Goal: Navigation & Orientation: Find specific page/section

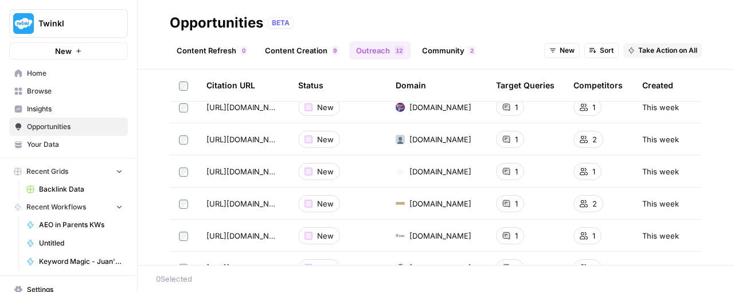
click at [44, 72] on span "Home" at bounding box center [75, 73] width 96 height 10
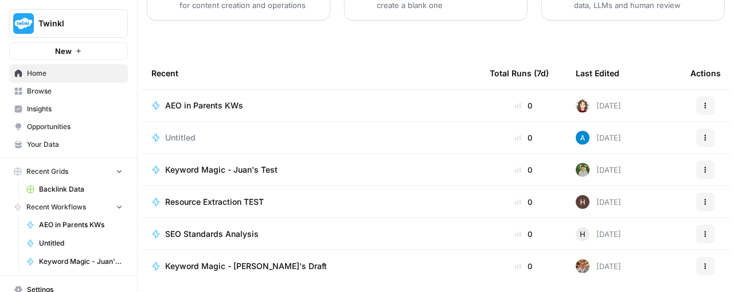
scroll to position [234, 0]
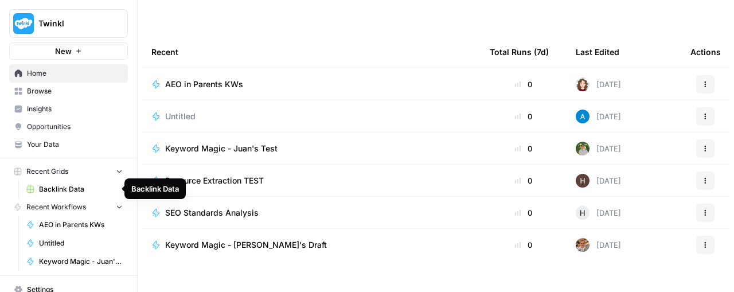
click at [53, 189] on span "Backlink Data" at bounding box center [81, 189] width 84 height 10
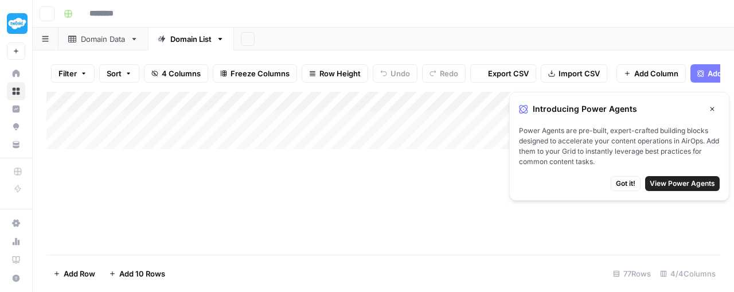
type input "**********"
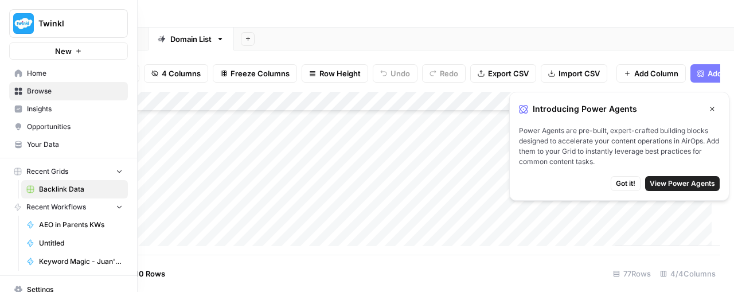
click at [41, 71] on span "Home" at bounding box center [75, 73] width 96 height 10
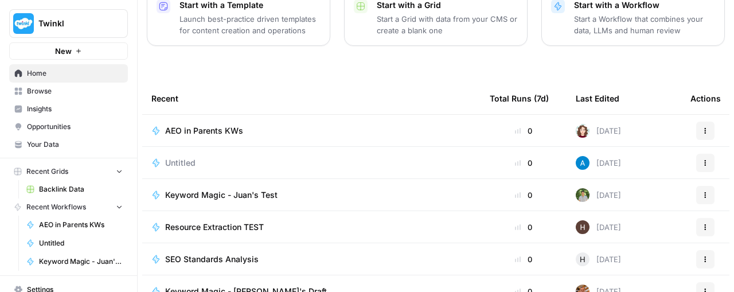
scroll to position [63, 0]
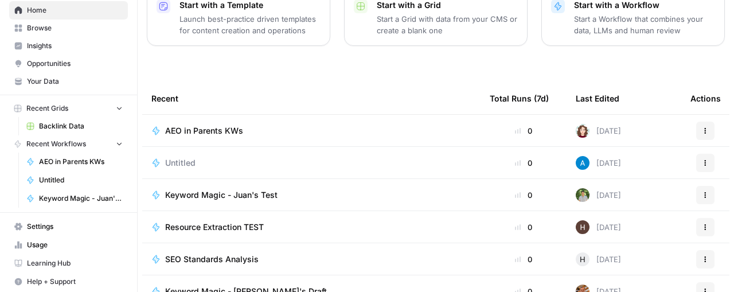
click at [58, 60] on span "Opportunities" at bounding box center [75, 63] width 96 height 10
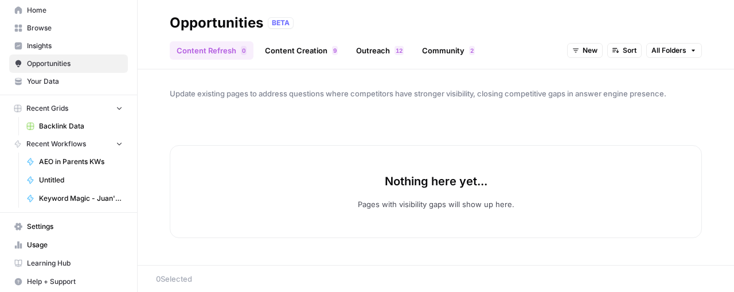
click at [57, 64] on span "Opportunities" at bounding box center [75, 63] width 96 height 10
click at [298, 48] on link "Content Creation 9" at bounding box center [301, 50] width 87 height 18
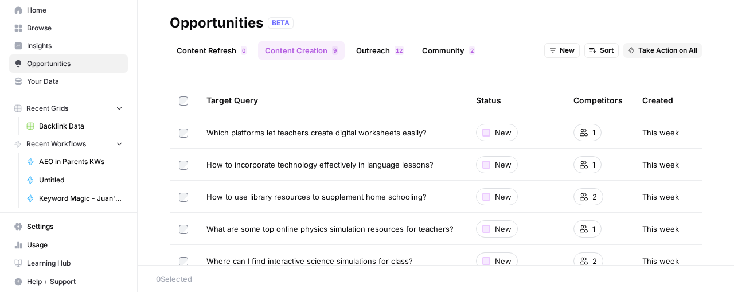
scroll to position [35, 0]
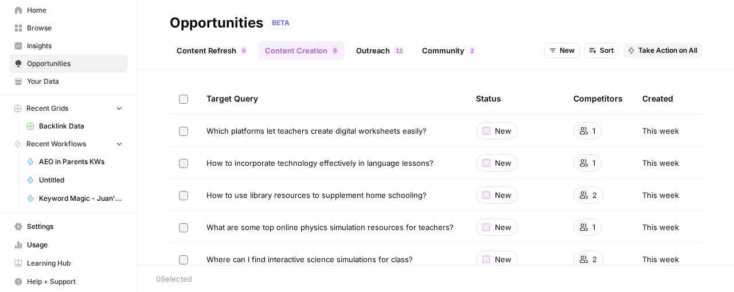
click at [308, 127] on span "Which platforms let teachers create digital worksheets easily?" at bounding box center [316, 130] width 220 height 11
click at [383, 56] on link "Outreach 2 1" at bounding box center [379, 50] width 61 height 18
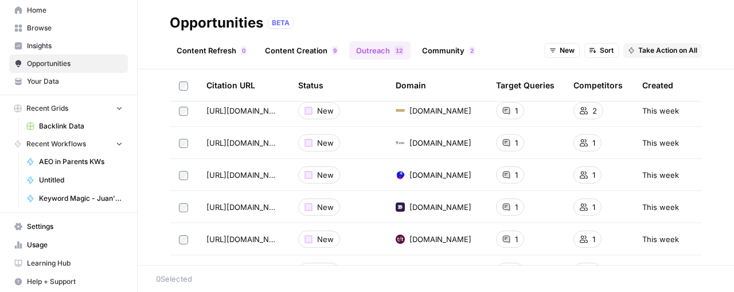
scroll to position [299, 0]
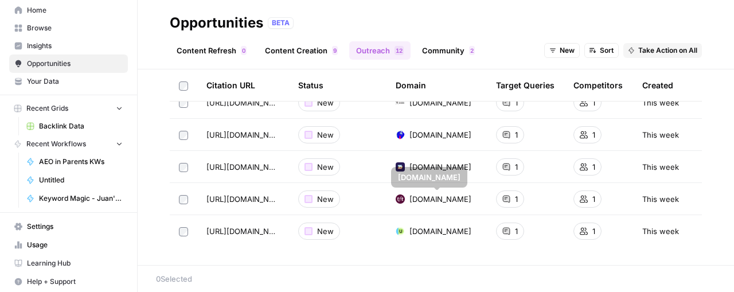
click at [429, 199] on span "[DOMAIN_NAME]" at bounding box center [440, 198] width 62 height 11
click at [426, 232] on span "[DOMAIN_NAME]" at bounding box center [440, 230] width 62 height 11
click at [446, 47] on link "Community 2" at bounding box center [448, 50] width 66 height 18
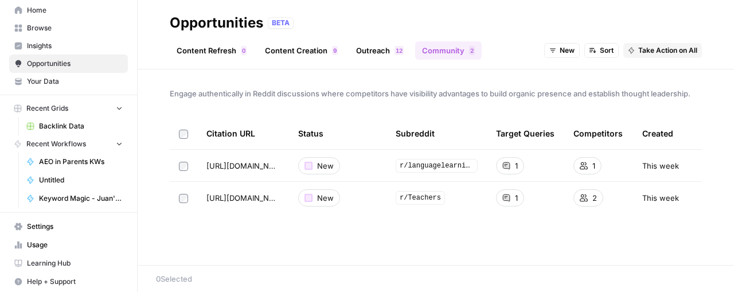
click at [377, 47] on link "Outreach 2 1" at bounding box center [379, 50] width 61 height 18
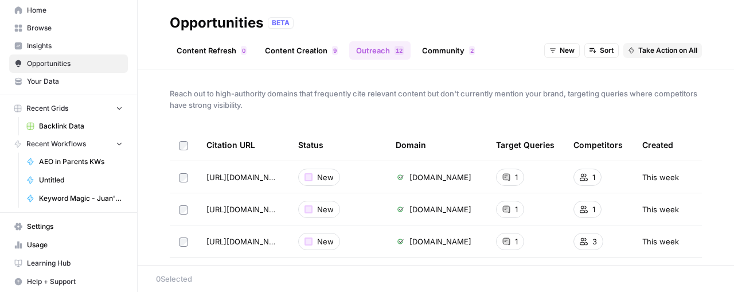
scroll to position [117, 0]
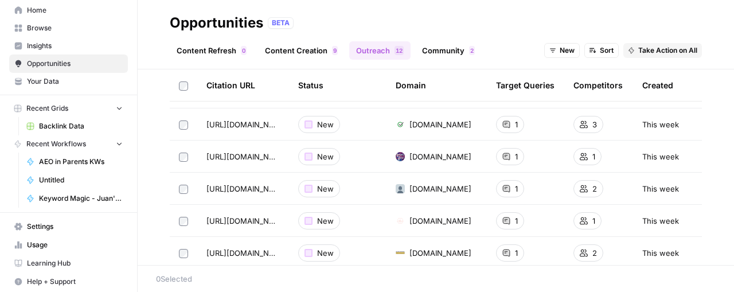
click at [396, 158] on img at bounding box center [400, 156] width 9 height 9
